Goal: Transaction & Acquisition: Purchase product/service

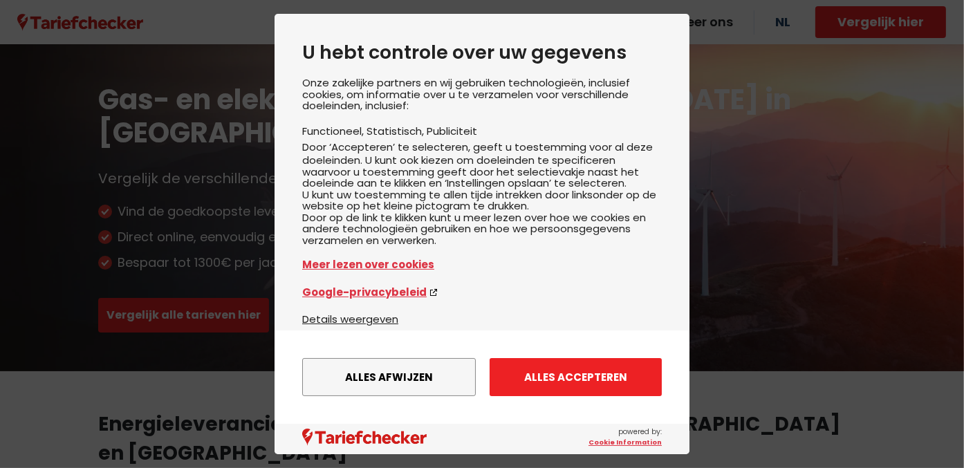
click at [620, 376] on button "Alles accepteren" at bounding box center [576, 377] width 172 height 38
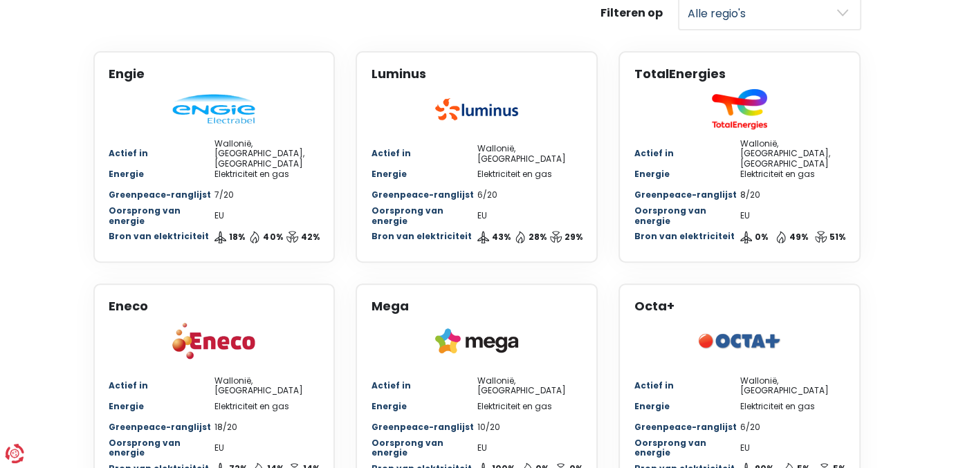
scroll to position [654, 0]
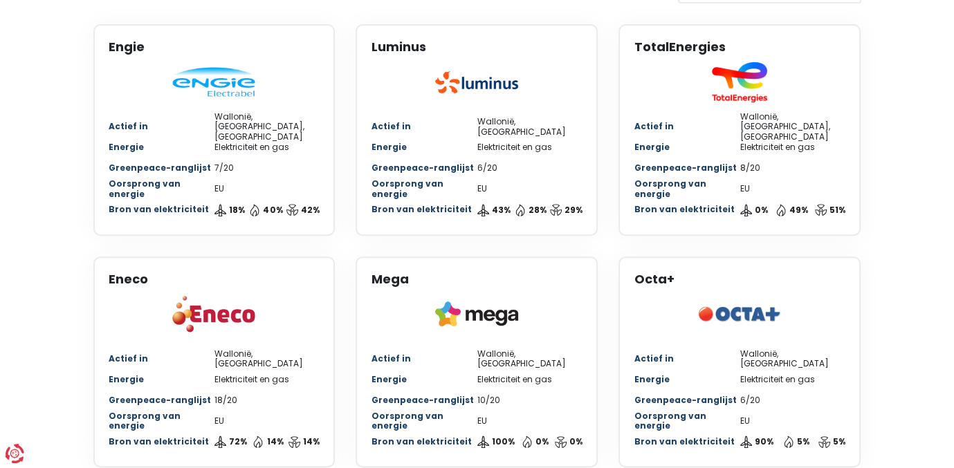
click at [212, 200] on div "Bron van elektriciteit 18% 40% 42%" at bounding box center [215, 210] width 212 height 21
click at [230, 67] on img at bounding box center [213, 82] width 83 height 30
click at [221, 295] on img at bounding box center [213, 314] width 83 height 39
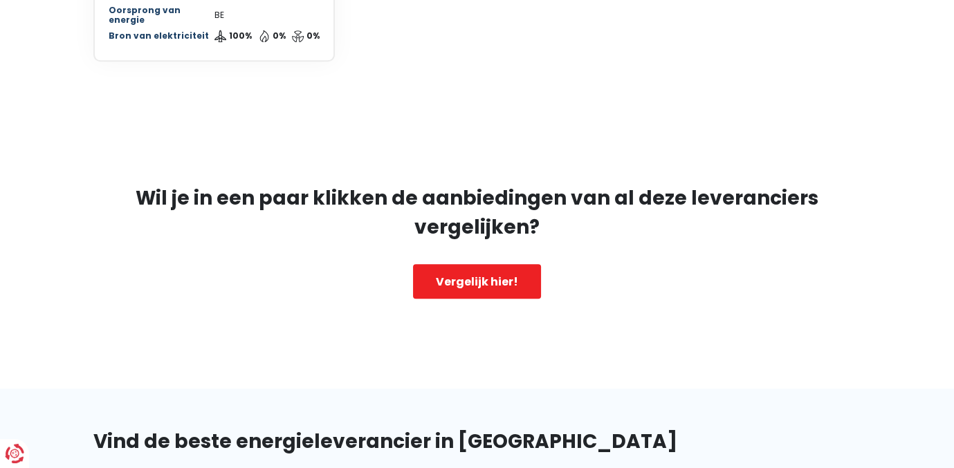
scroll to position [1554, 0]
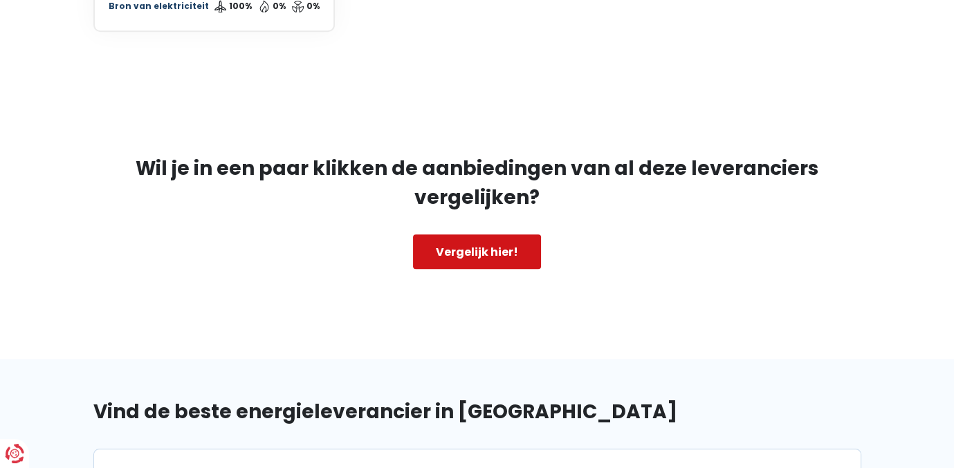
click at [487, 235] on link "Vergelijk hier!" at bounding box center [477, 252] width 128 height 35
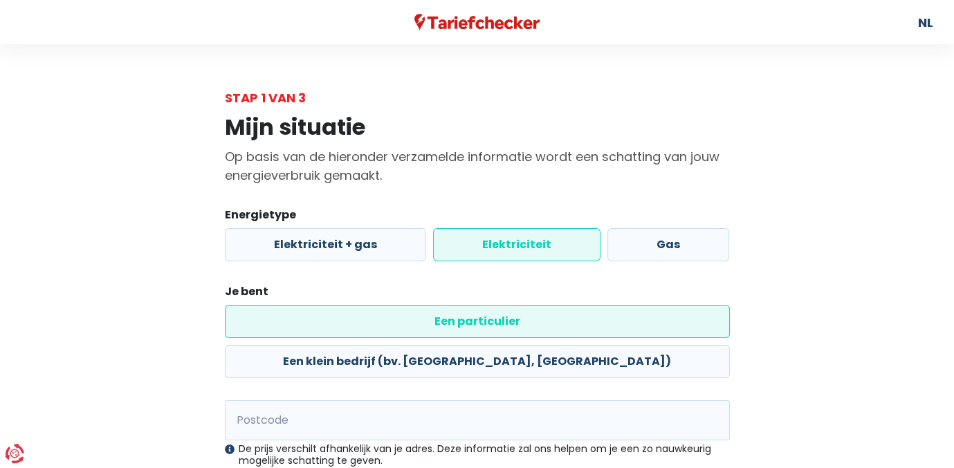
click at [523, 244] on label "Elektriciteit" at bounding box center [516, 244] width 167 height 33
click at [523, 244] on input "Elektriciteit" at bounding box center [516, 244] width 167 height 33
click at [239, 401] on input "Postcode" at bounding box center [477, 421] width 505 height 40
click at [277, 401] on input "8452" at bounding box center [477, 421] width 505 height 40
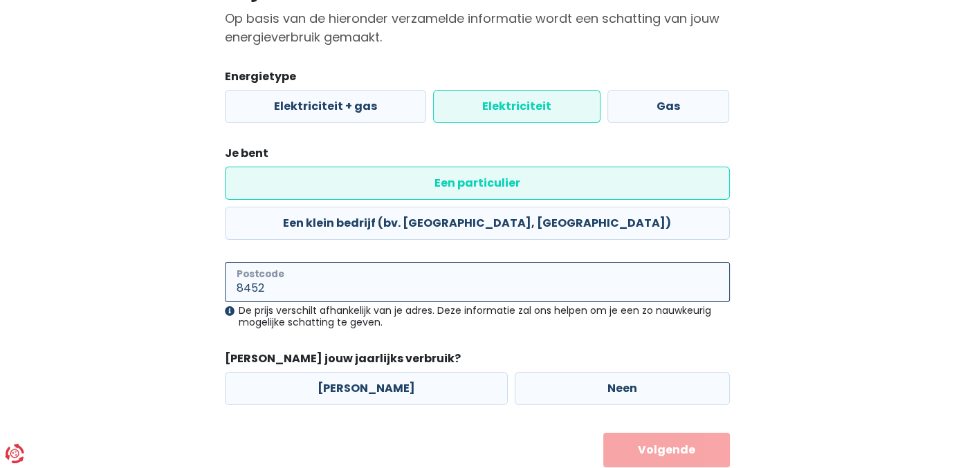
scroll to position [142, 0]
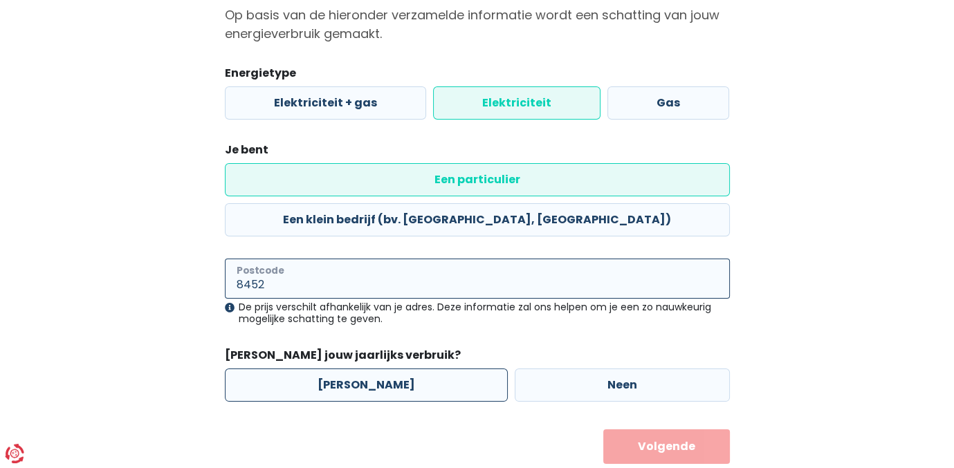
type input "8452"
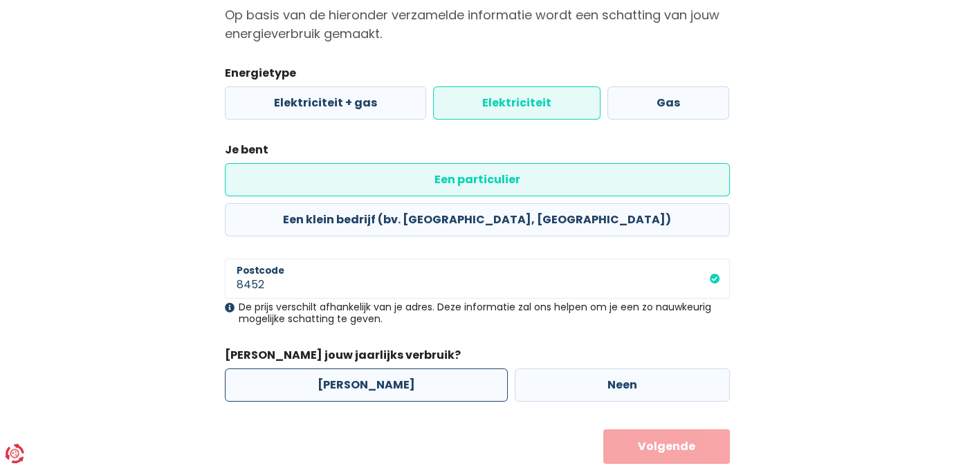
click at [344, 369] on label "[PERSON_NAME]" at bounding box center [366, 385] width 283 height 33
click at [344, 369] on input "[PERSON_NAME]" at bounding box center [366, 385] width 283 height 33
radio input "true"
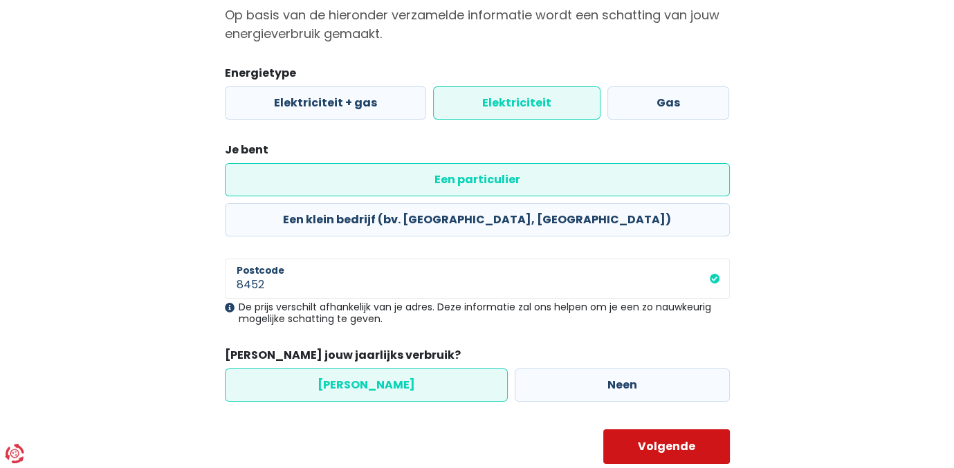
click at [651, 430] on button "Volgende" at bounding box center [666, 447] width 127 height 35
select select
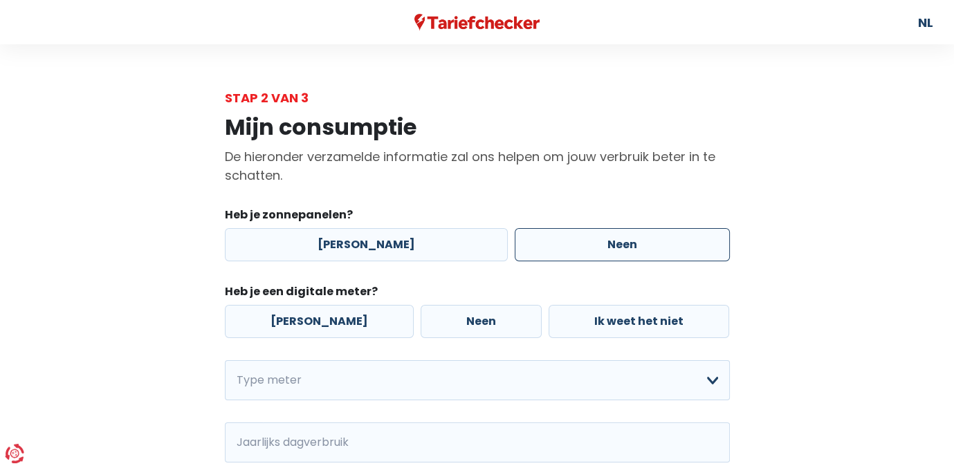
click at [616, 244] on label "Neen" at bounding box center [622, 244] width 215 height 33
click at [616, 244] on input "Neen" at bounding box center [622, 244] width 215 height 33
radio input "true"
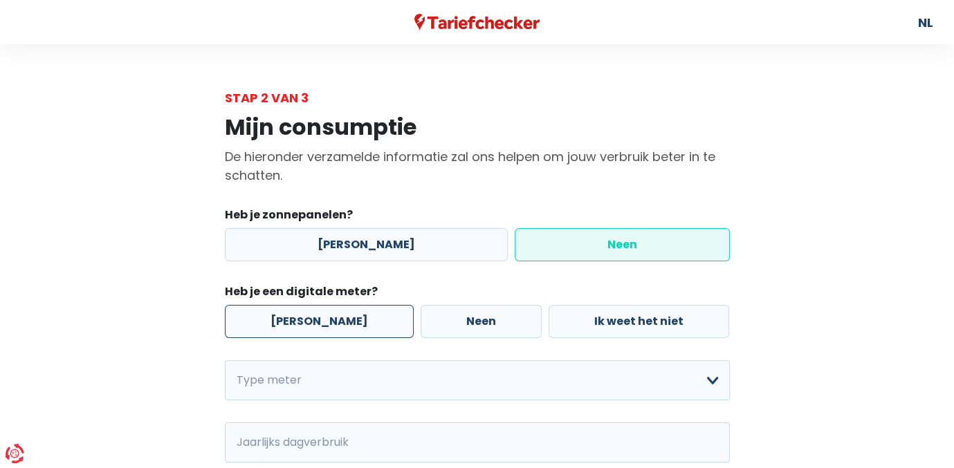
click at [292, 320] on label "[PERSON_NAME]" at bounding box center [319, 321] width 189 height 33
click at [292, 320] on input "[PERSON_NAME]" at bounding box center [319, 321] width 189 height 33
radio input "true"
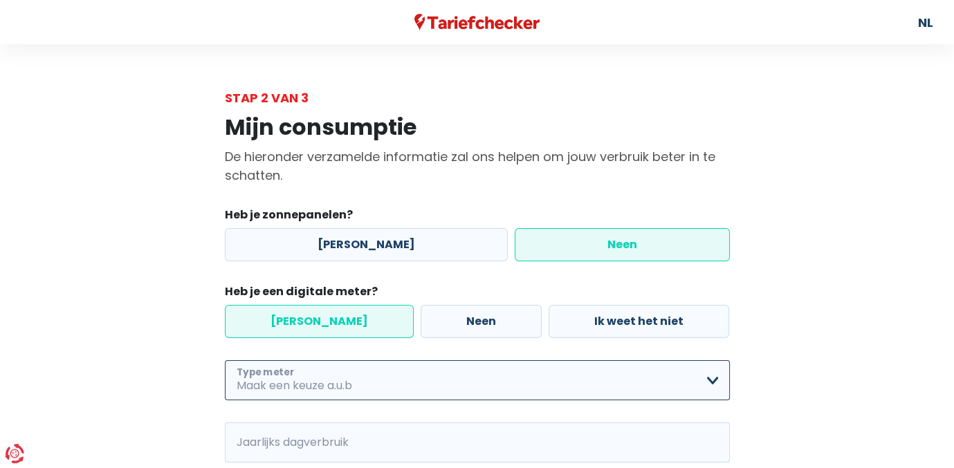
click at [242, 381] on select "Enkelvoudig Tweevoudig Enkelvoudig + uitsluitend nachttarief Tweevoudig + uitsl…" at bounding box center [477, 380] width 505 height 40
select select "day_single_rate_exclusive_night"
click at [225, 360] on select "Enkelvoudig Tweevoudig Enkelvoudig + uitsluitend nachttarief Tweevoudig + uitsl…" at bounding box center [477, 380] width 505 height 40
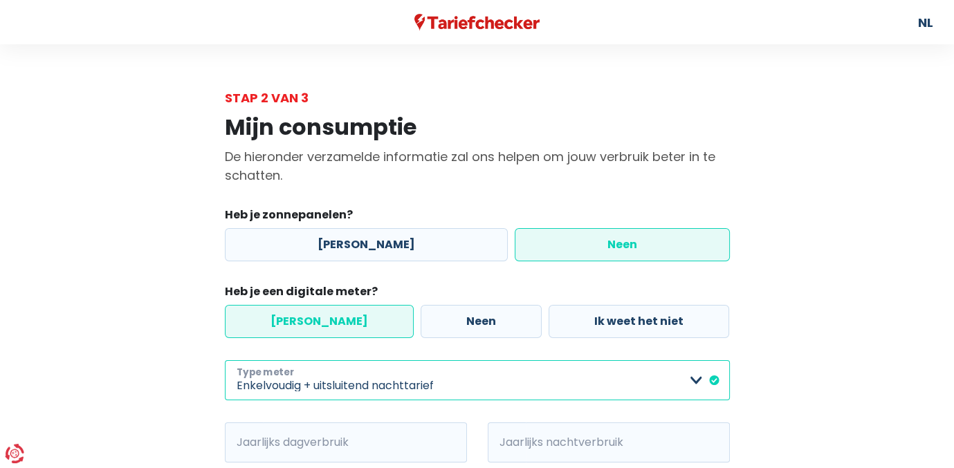
click at [696, 381] on select "Enkelvoudig Tweevoudig Enkelvoudig + uitsluitend nachttarief Tweevoudig + uitsl…" at bounding box center [477, 380] width 505 height 40
click at [225, 360] on select "Enkelvoudig Tweevoudig Enkelvoudig + uitsluitend nachttarief Tweevoudig + uitsl…" at bounding box center [477, 380] width 505 height 40
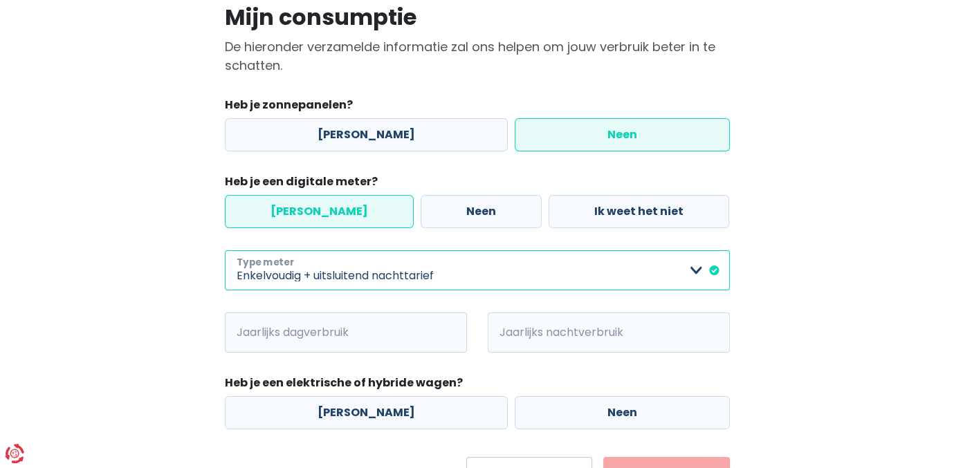
scroll to position [178, 0]
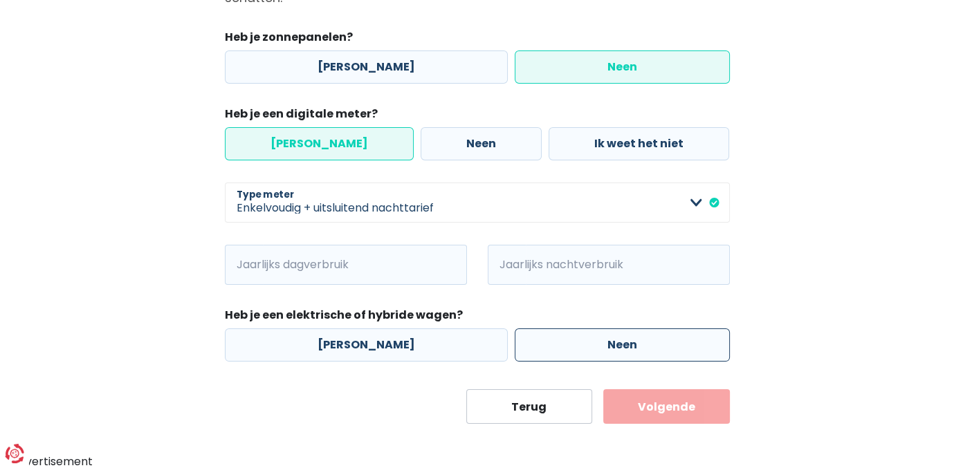
click at [602, 343] on label "Neen" at bounding box center [622, 345] width 215 height 33
click at [602, 343] on input "Neen" at bounding box center [622, 345] width 215 height 33
radio input "true"
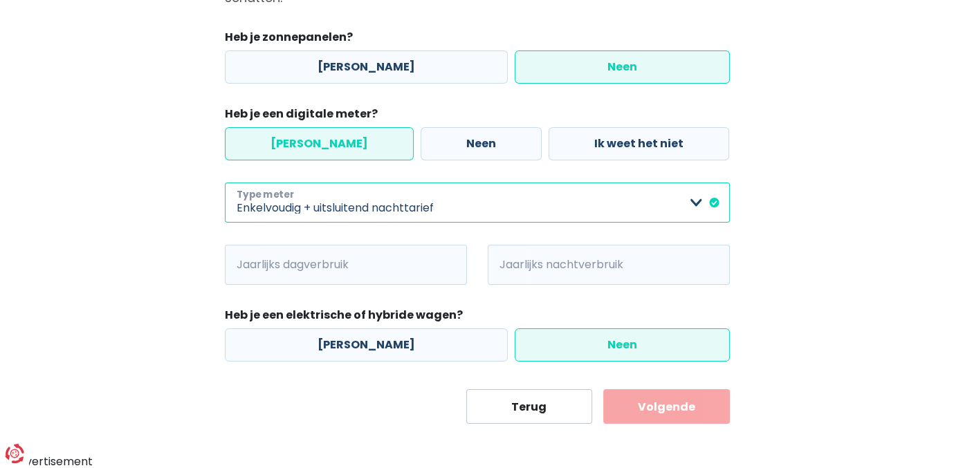
click at [697, 205] on select "Enkelvoudig Tweevoudig Enkelvoudig + uitsluitend nachttarief Tweevoudig + uitsl…" at bounding box center [477, 203] width 505 height 40
select select "day_night_bi_shift_exclusive_night"
click at [225, 183] on select "Enkelvoudig Tweevoudig Enkelvoudig + uitsluitend nachttarief Tweevoudig + uitsl…" at bounding box center [477, 203] width 505 height 40
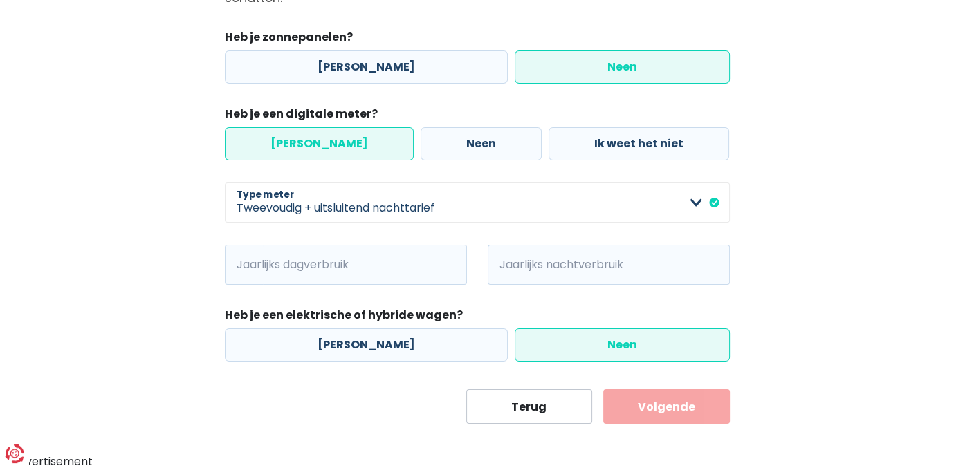
click at [679, 411] on button "Volgende" at bounding box center [666, 407] width 127 height 35
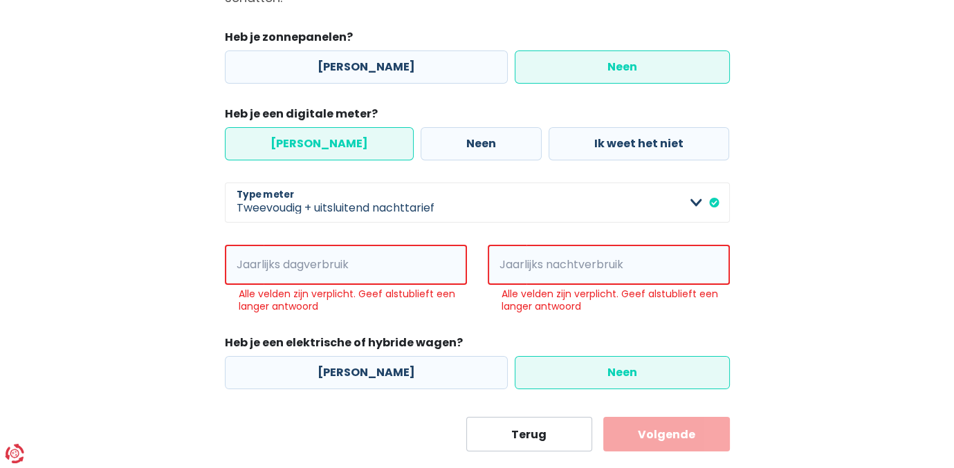
scroll to position [205, 0]
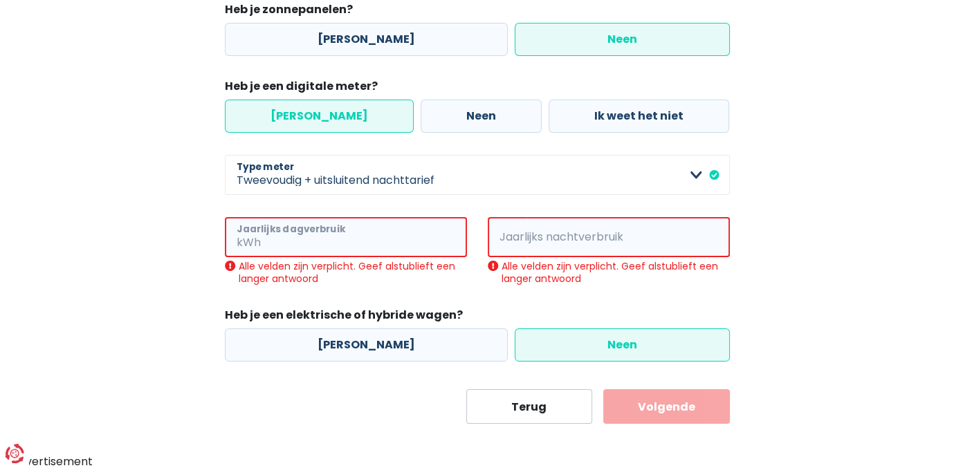
click at [298, 239] on input "Jaarlijks dagverbruik" at bounding box center [365, 237] width 203 height 40
drag, startPoint x: 674, startPoint y: 421, endPoint x: 743, endPoint y: 420, distance: 69.2
click at [685, 414] on button "Volgende" at bounding box center [666, 407] width 127 height 35
click at [311, 242] on input "Jaarlijks dagverbruik" at bounding box center [365, 237] width 203 height 40
type input "2"
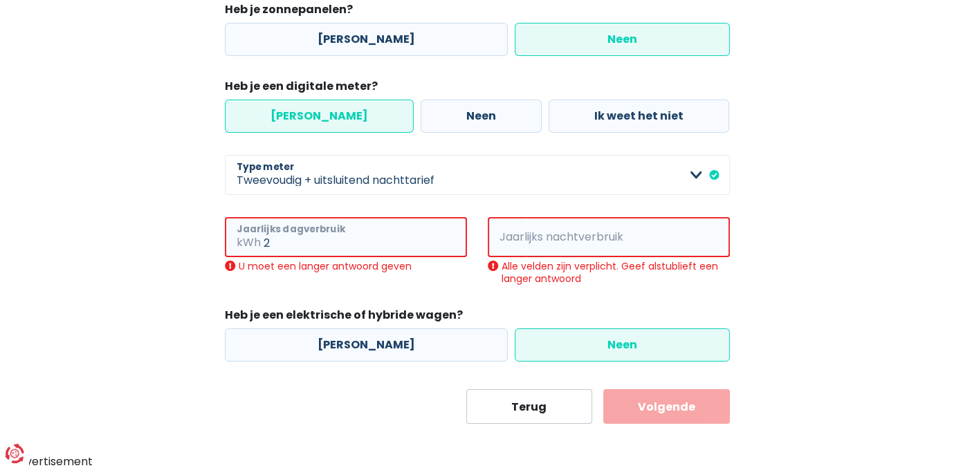
click at [271, 241] on input "2" at bounding box center [365, 237] width 203 height 40
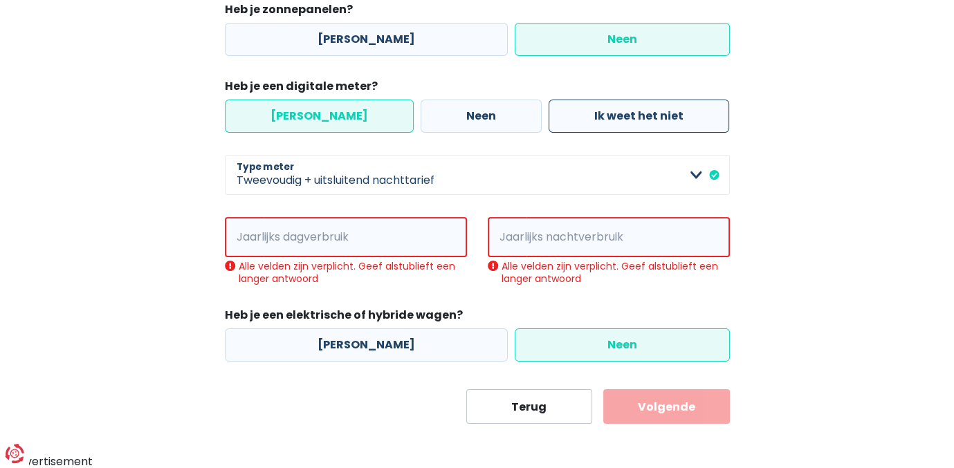
click at [630, 120] on label "Ik weet het niet" at bounding box center [639, 116] width 181 height 33
click at [504, 234] on span "kWh" at bounding box center [507, 237] width 39 height 40
click at [246, 238] on span "kWh" at bounding box center [244, 237] width 39 height 40
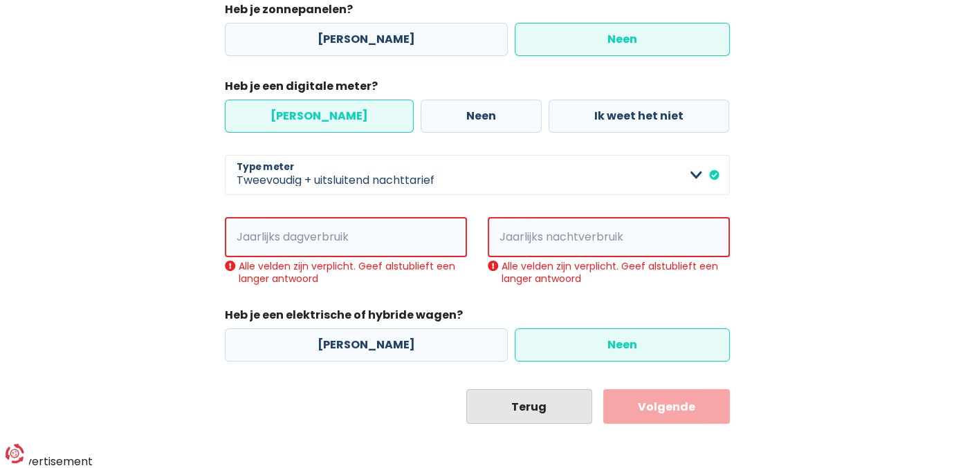
click at [527, 409] on button "Terug" at bounding box center [529, 407] width 127 height 35
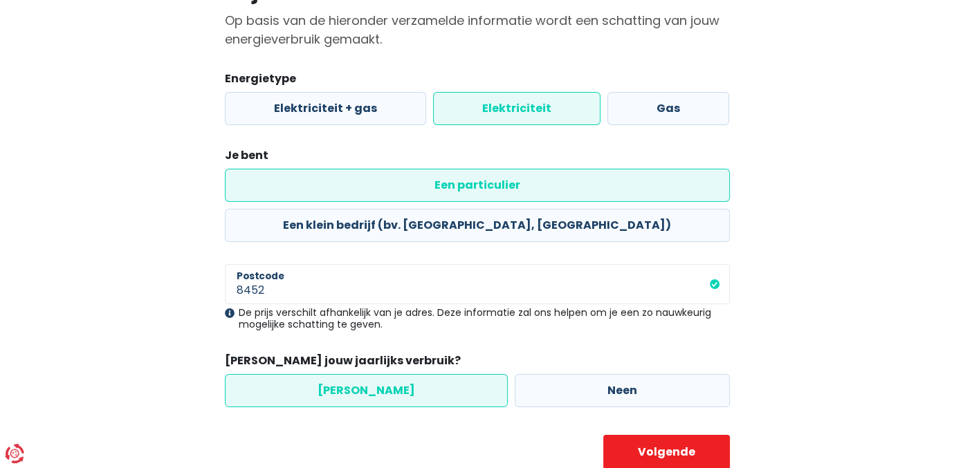
scroll to position [142, 0]
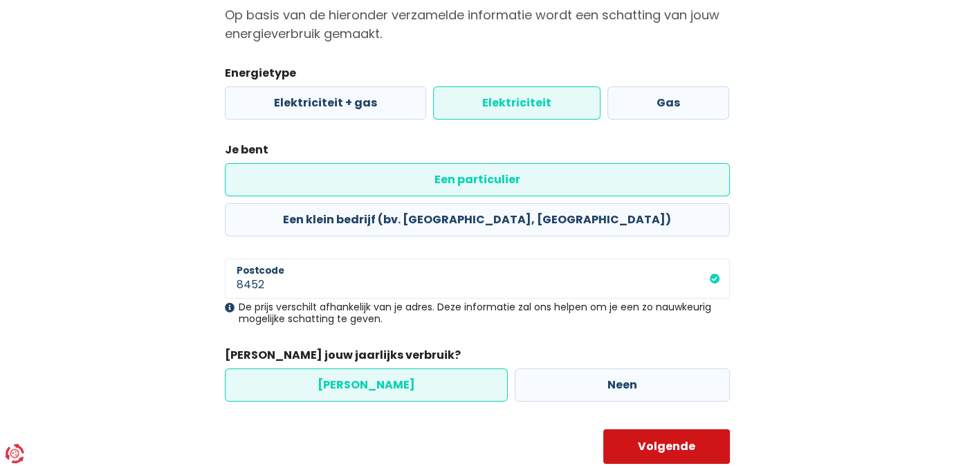
click at [681, 430] on button "Volgende" at bounding box center [666, 447] width 127 height 35
select select "day_night_bi_shift_exclusive_night"
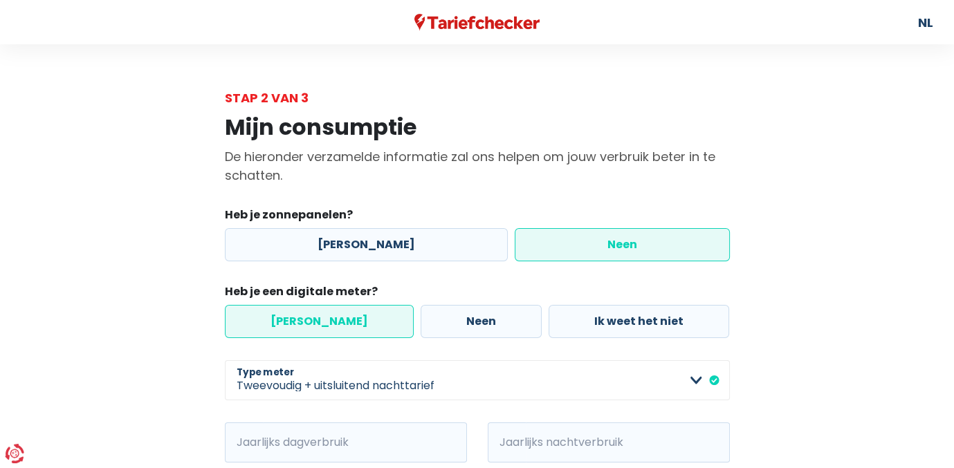
click at [681, 402] on div "Heb je zonnepanelen? Ja Neen Heb je een digitale meter? Ja Neen Ik weet het nie…" at bounding box center [477, 373] width 505 height 333
